Goal: Use online tool/utility: Use online tool/utility

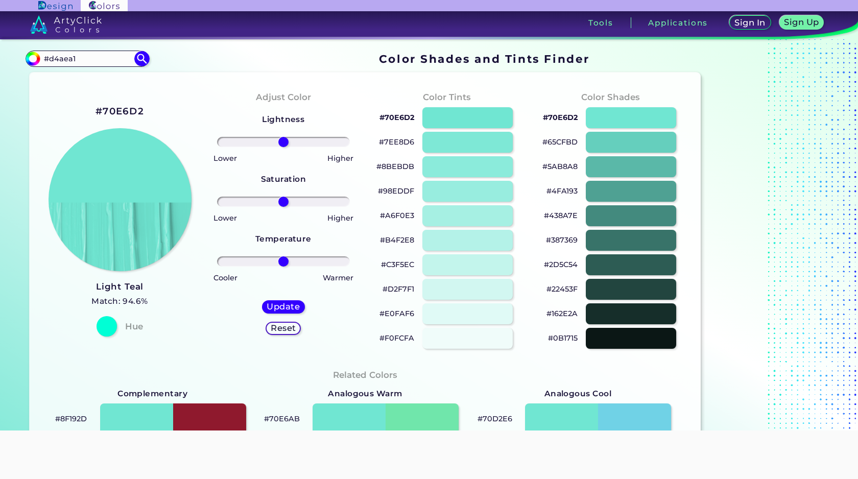
type input "#d4aea1"
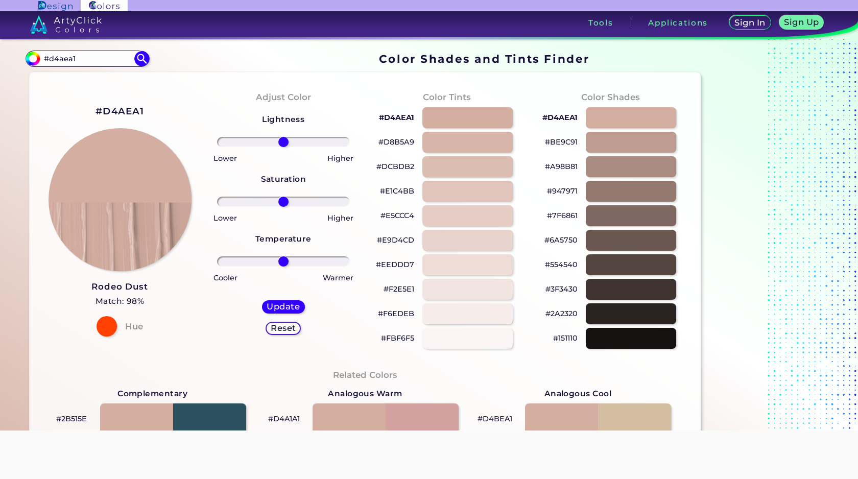
paste input "eee7dc"
type input "#eee7dc"
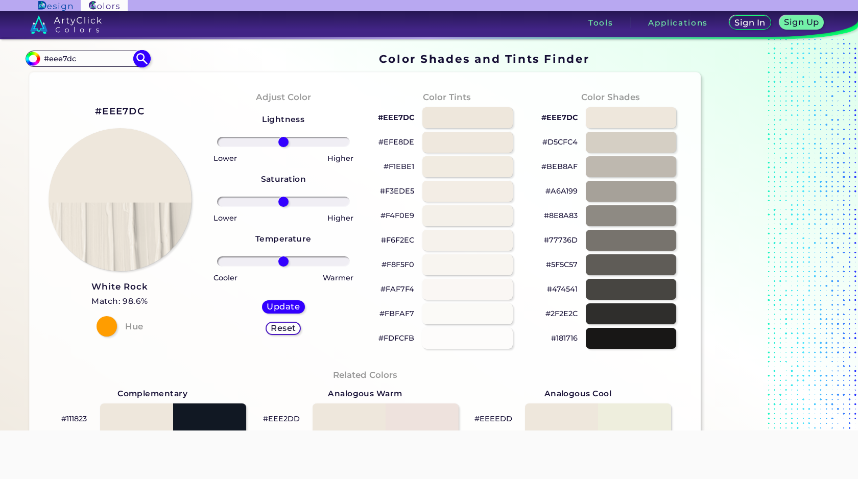
paste input "020101"
type input "#020101"
